Goal: Transaction & Acquisition: Obtain resource

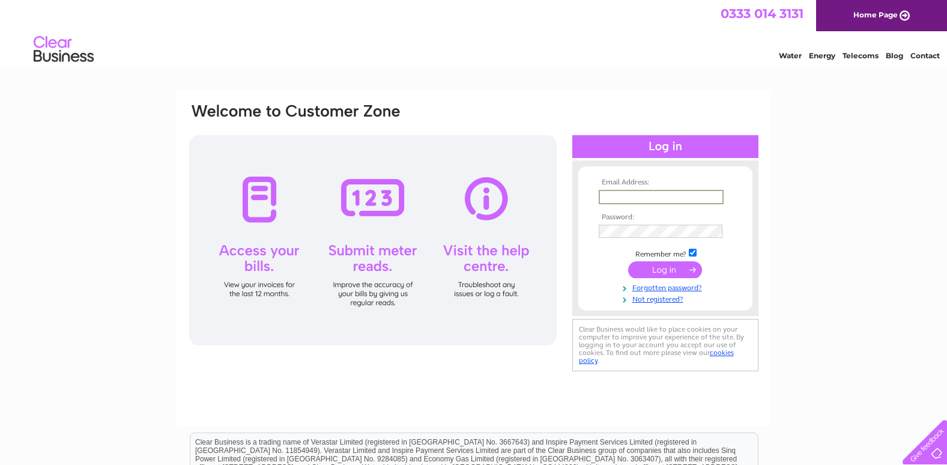
click at [624, 201] on input "text" at bounding box center [661, 197] width 125 height 14
click at [609, 189] on td at bounding box center [665, 196] width 139 height 19
click at [608, 196] on input "text" at bounding box center [661, 196] width 124 height 13
paste input "accounts@new-era-properties.co.uk"
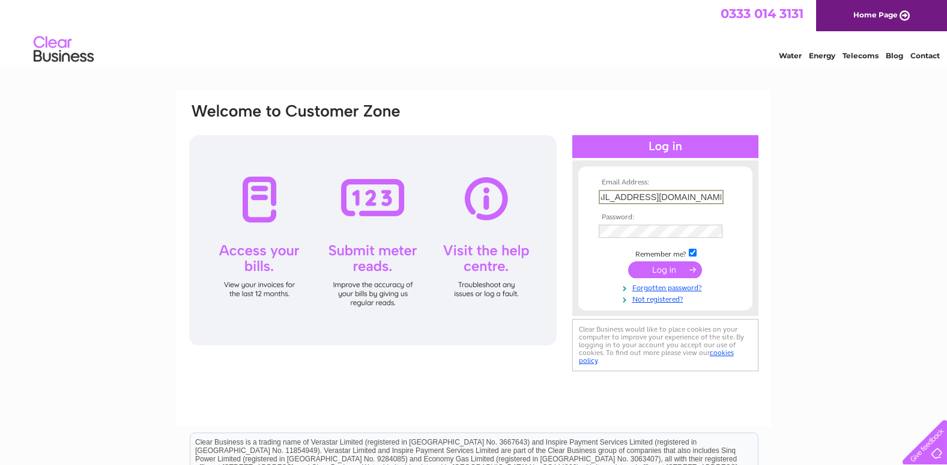
type input "accounts@new-era-properties.co.uk"
click at [675, 268] on input "submit" at bounding box center [665, 269] width 74 height 17
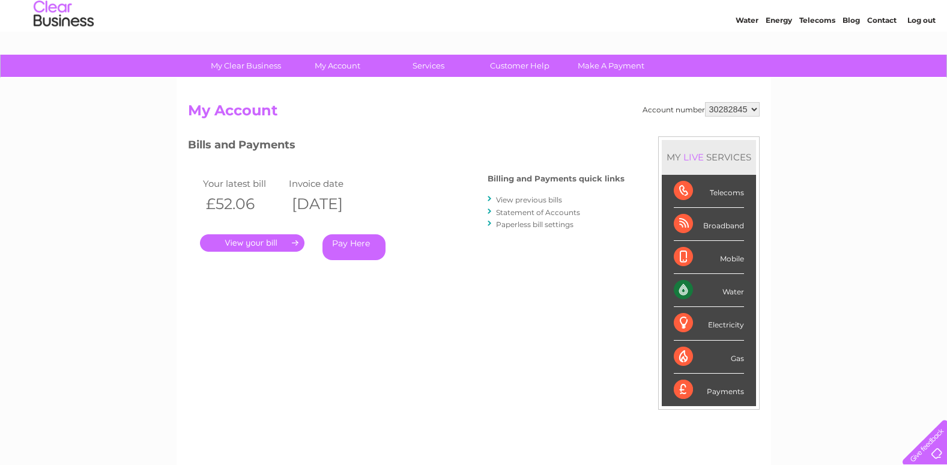
scroll to position [20, 0]
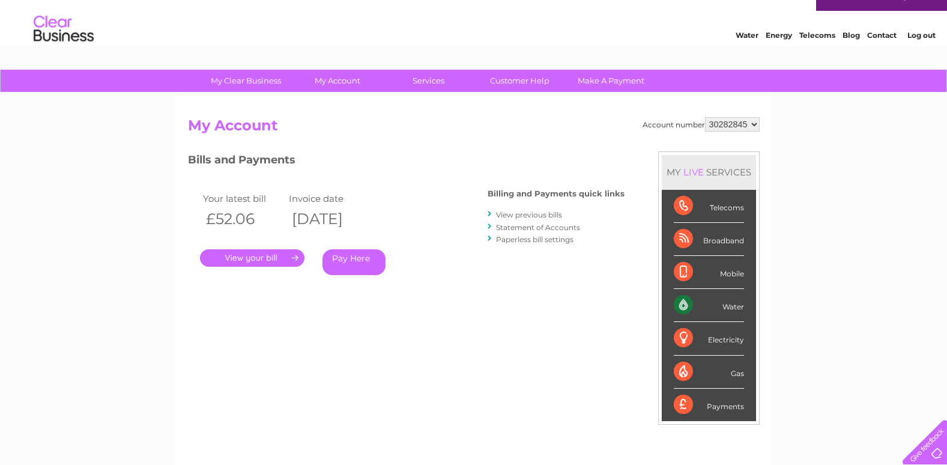
click at [281, 254] on link "." at bounding box center [252, 257] width 104 height 17
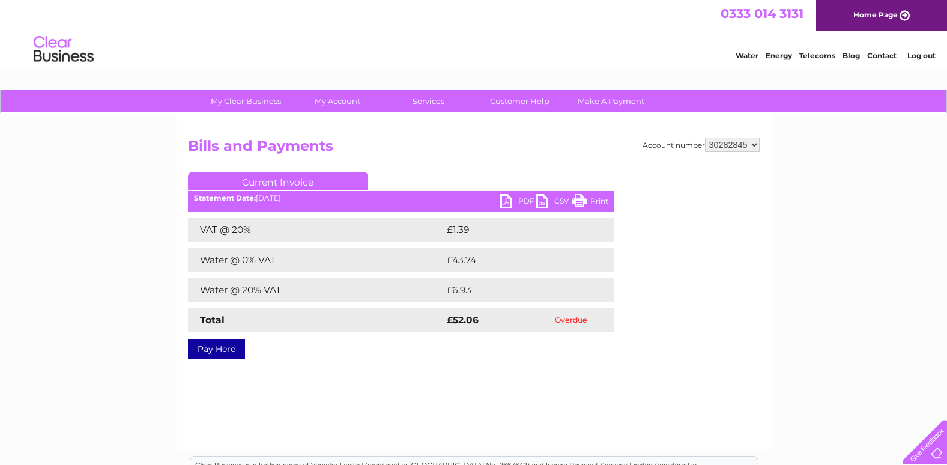
click at [757, 143] on select "30282845" at bounding box center [732, 144] width 55 height 14
click at [581, 196] on link "Print" at bounding box center [590, 202] width 36 height 17
drag, startPoint x: 585, startPoint y: 207, endPoint x: 140, endPoint y: 435, distance: 500.0
click at [585, 207] on link "Print" at bounding box center [590, 202] width 36 height 17
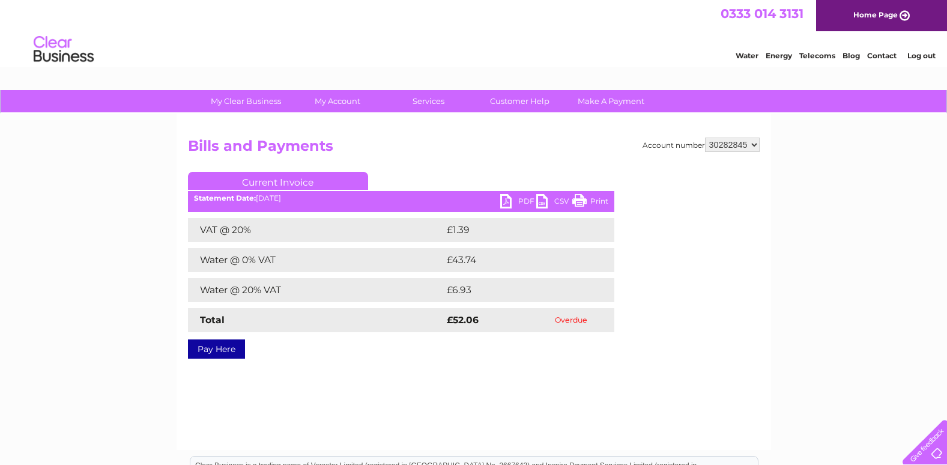
click at [597, 200] on link "Print" at bounding box center [590, 202] width 36 height 17
click at [512, 200] on link "PDF" at bounding box center [518, 202] width 36 height 17
click at [135, 265] on div "My Clear Business Login Details My Details My Preferences Link Account My Accou…" at bounding box center [473, 372] width 947 height 565
